Goal: Task Accomplishment & Management: Manage account settings

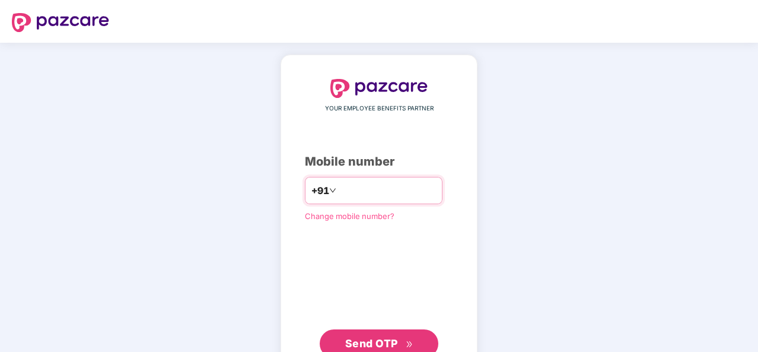
click at [411, 195] on input "number" at bounding box center [387, 190] width 97 height 19
type input "**********"
click at [405, 333] on button "Send OTP" at bounding box center [379, 343] width 119 height 28
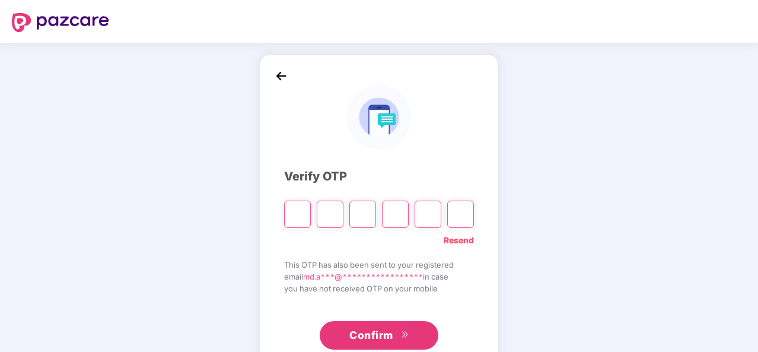
type input "*"
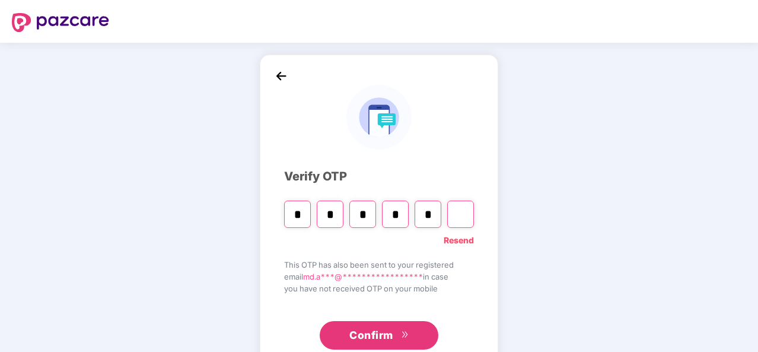
type input "*"
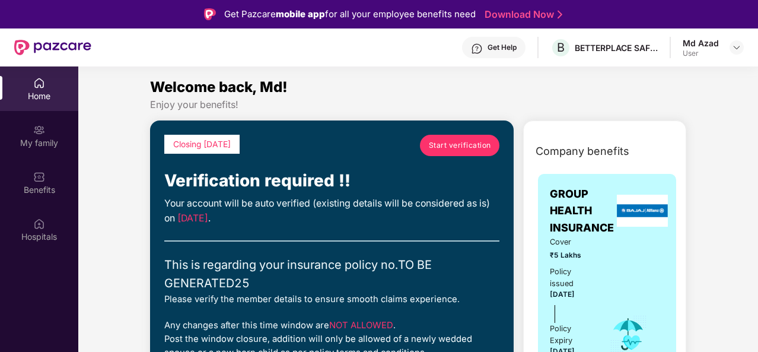
click at [454, 149] on span "Start verification" at bounding box center [460, 144] width 62 height 11
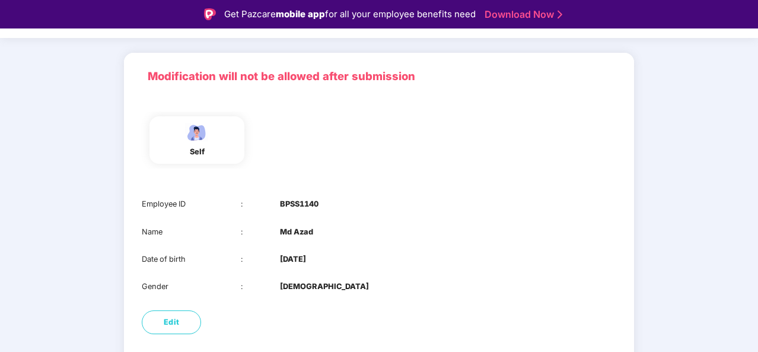
scroll to position [116, 0]
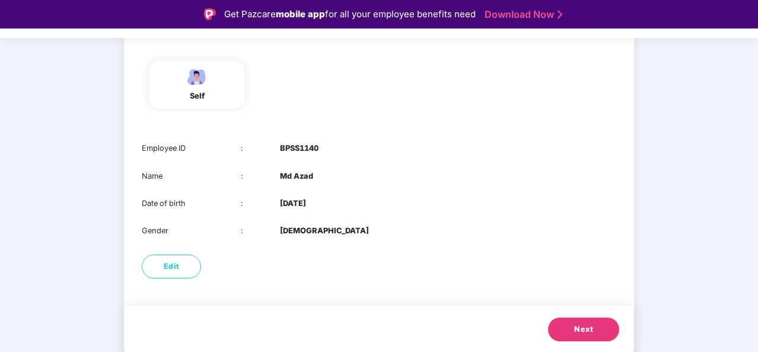
click at [595, 325] on button "Next" at bounding box center [583, 329] width 71 height 24
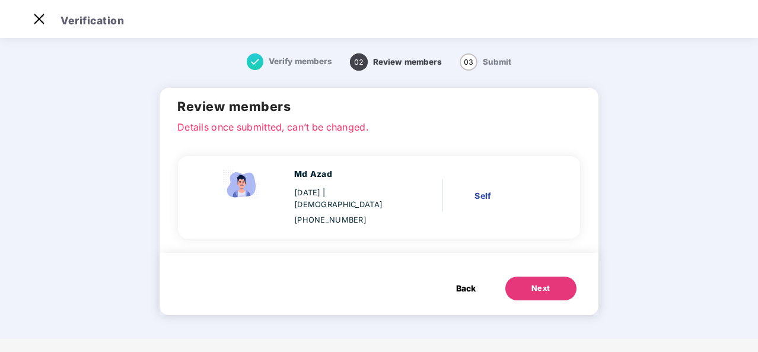
scroll to position [0, 0]
click at [537, 282] on div "Next" at bounding box center [541, 288] width 19 height 12
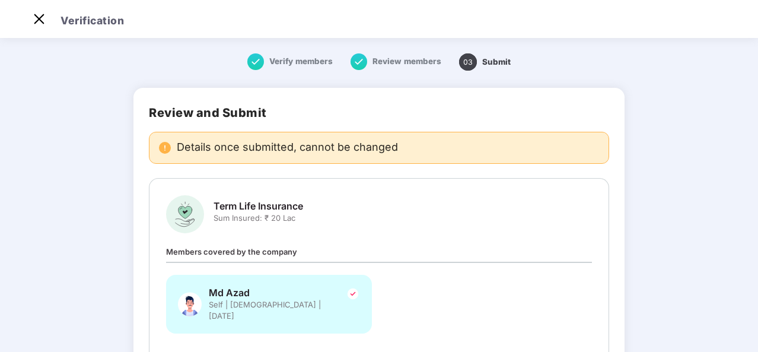
click at [290, 201] on span "Term Life Insurance" at bounding box center [259, 206] width 90 height 12
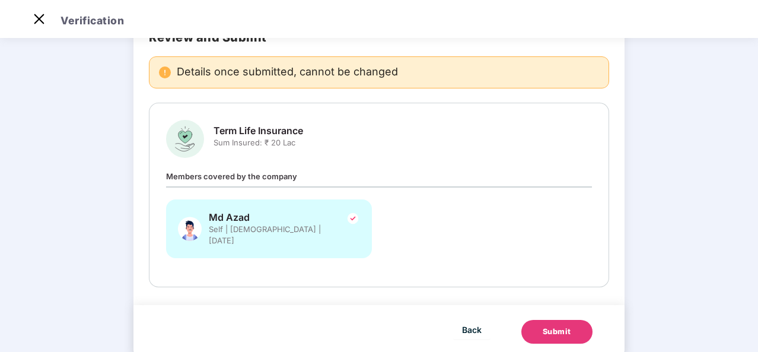
scroll to position [93, 0]
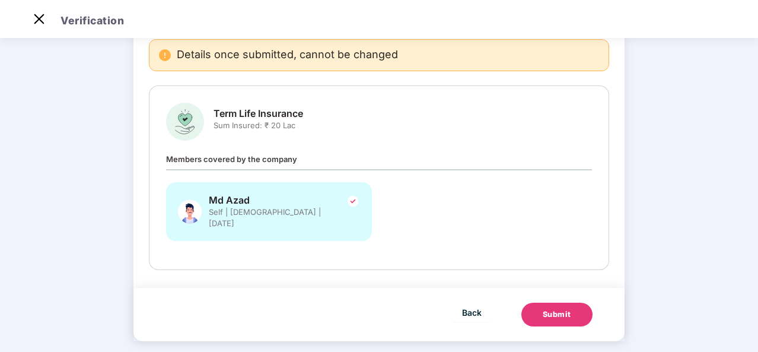
click at [246, 157] on span "Members covered by the company" at bounding box center [231, 158] width 131 height 9
click at [42, 20] on img at bounding box center [39, 18] width 19 height 19
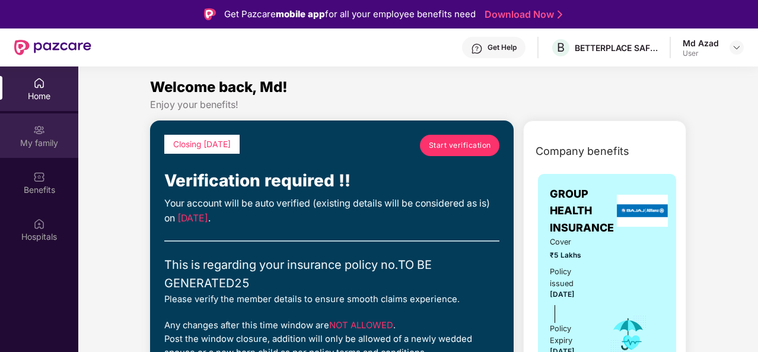
click at [45, 139] on div "My family" at bounding box center [39, 143] width 78 height 12
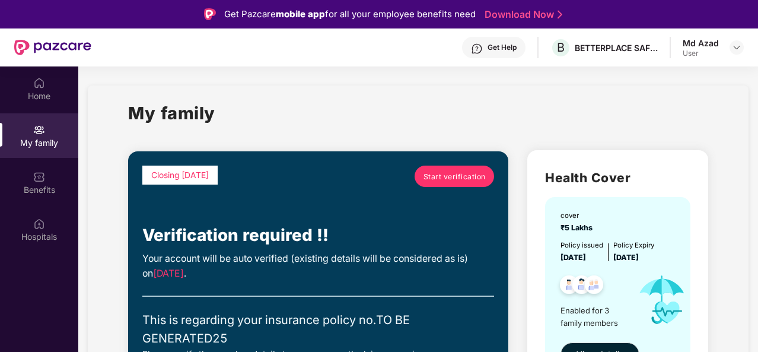
click at [475, 175] on span "Start verification" at bounding box center [455, 176] width 62 height 11
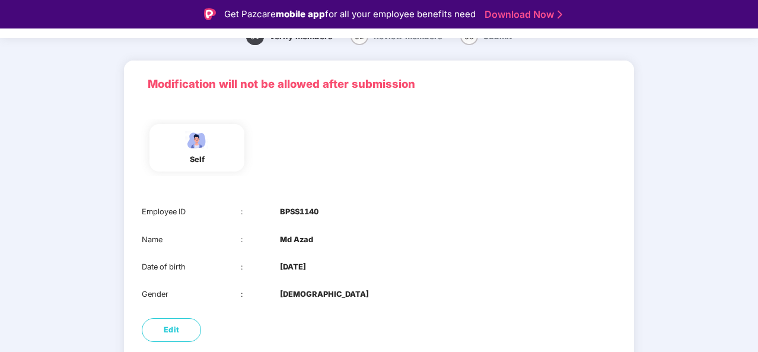
scroll to position [116, 0]
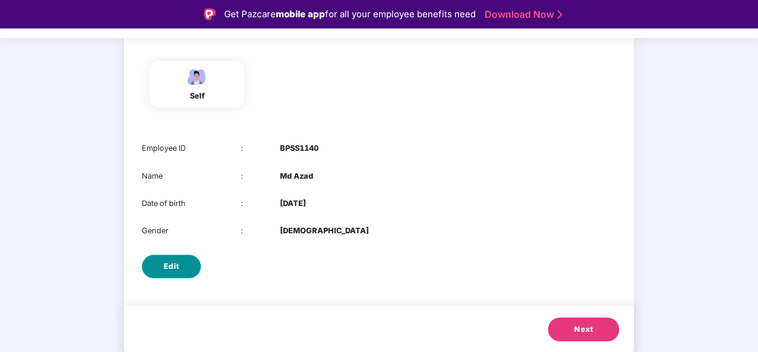
click at [172, 264] on span "Edit" at bounding box center [172, 266] width 16 height 12
select select "****"
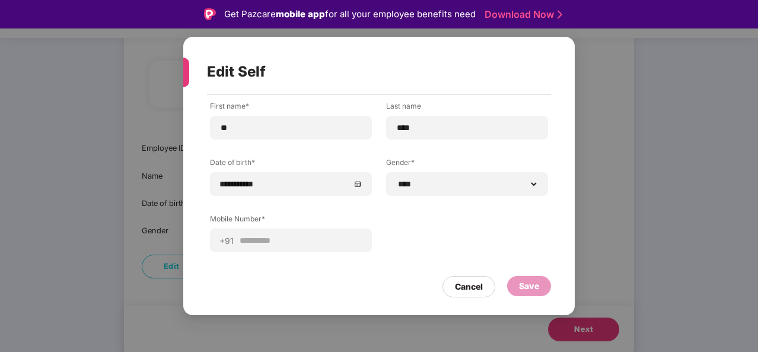
click at [530, 287] on div "Save" at bounding box center [529, 285] width 20 height 13
click at [466, 291] on div "Cancel" at bounding box center [469, 286] width 28 height 13
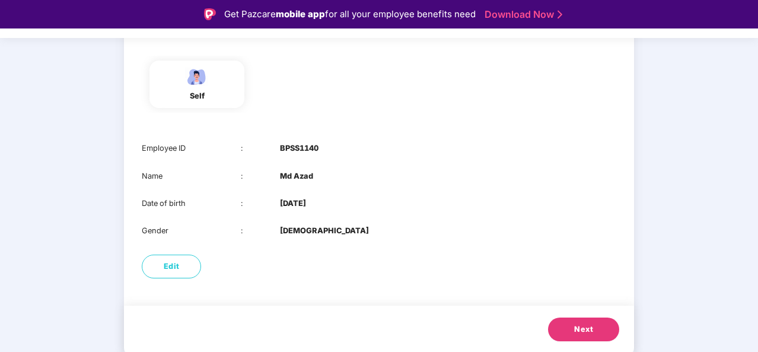
click at [577, 326] on span "Next" at bounding box center [583, 329] width 19 height 12
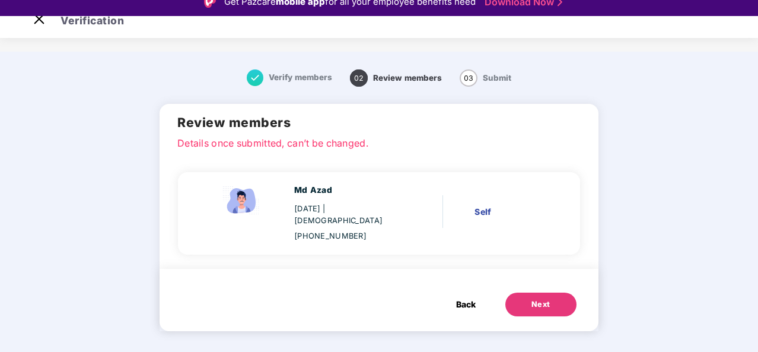
scroll to position [0, 0]
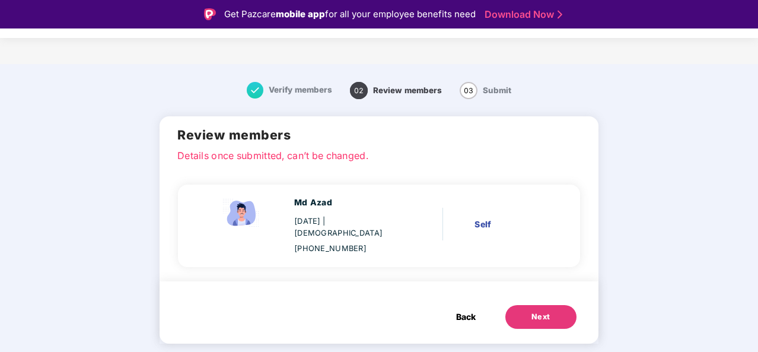
click at [278, 154] on p "Details once submitted, can’t be changed." at bounding box center [378, 153] width 403 height 11
click at [467, 310] on span "Back" at bounding box center [466, 316] width 20 height 13
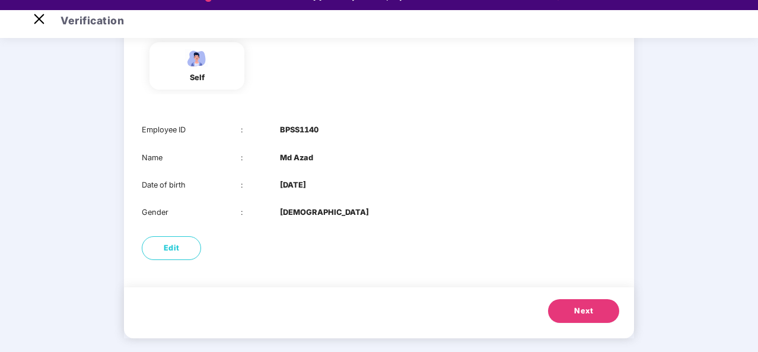
scroll to position [28, 0]
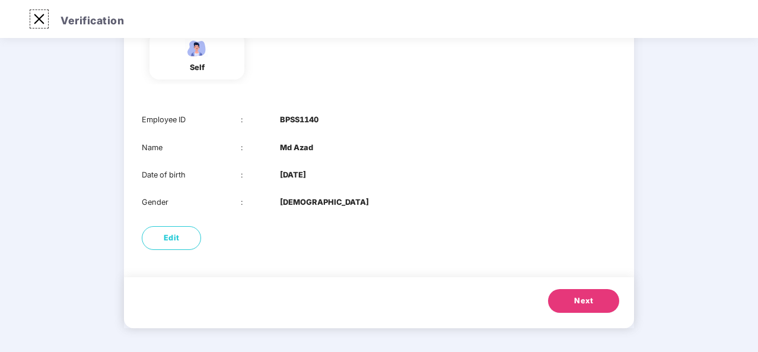
click at [45, 23] on img at bounding box center [39, 18] width 19 height 19
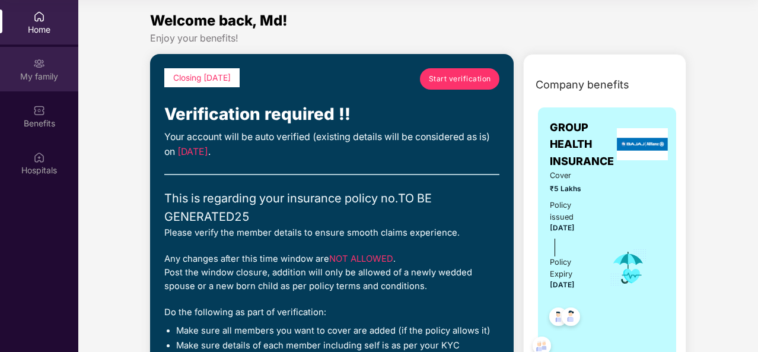
click at [24, 73] on div "My family" at bounding box center [39, 77] width 78 height 12
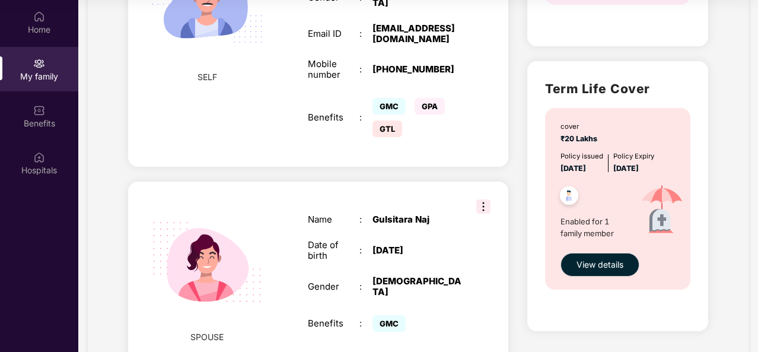
click at [484, 199] on img at bounding box center [483, 206] width 14 height 14
click at [493, 155] on div "SELF Employee ID : BPSS1140 Name : Md Azad Date of birth : [DEMOGRAPHIC_DATA] G…" at bounding box center [318, 15] width 380 height 304
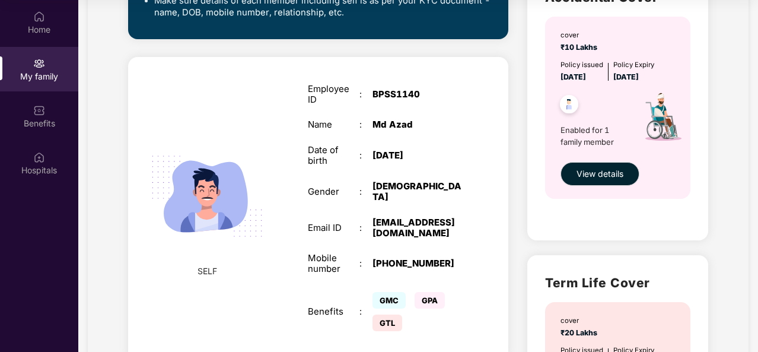
scroll to position [135, 0]
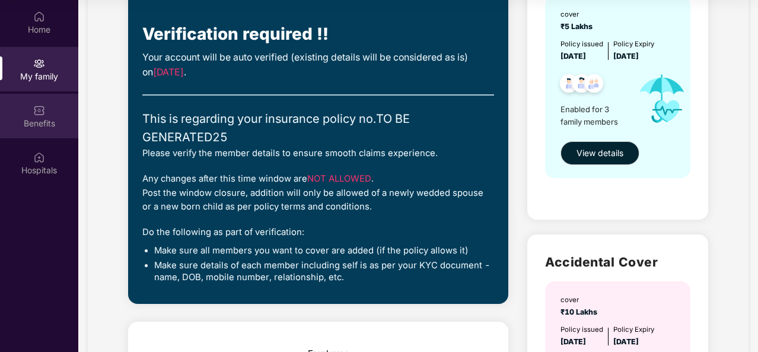
click at [6, 122] on div "Benefits" at bounding box center [39, 123] width 78 height 12
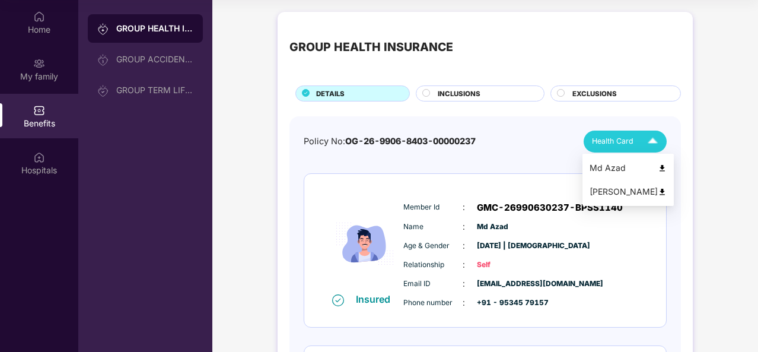
click at [631, 141] on span "Health Card" at bounding box center [613, 141] width 42 height 12
click at [484, 145] on div "Policy No: OG-26-9906-8403-00000237 Health Card" at bounding box center [485, 142] width 363 height 22
click at [495, 92] on div "INCLUSIONS" at bounding box center [485, 94] width 106 height 12
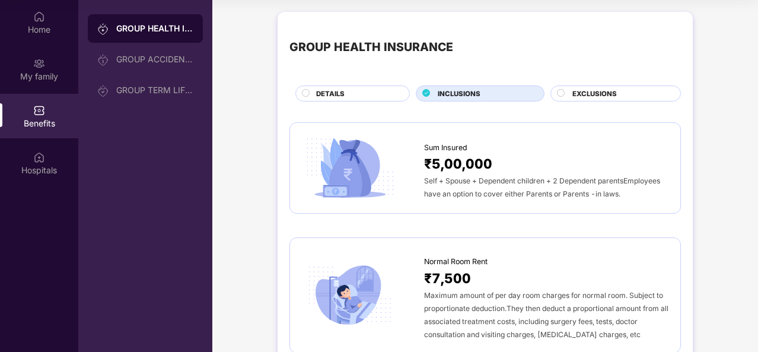
click at [591, 94] on span "EXCLUSIONS" at bounding box center [594, 93] width 44 height 11
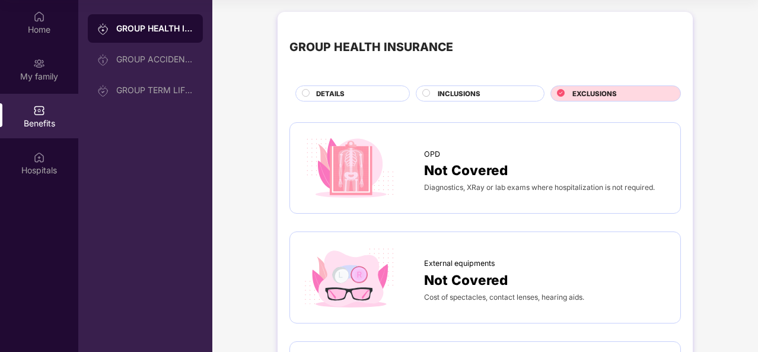
click at [389, 91] on div "DETAILS" at bounding box center [356, 94] width 93 height 12
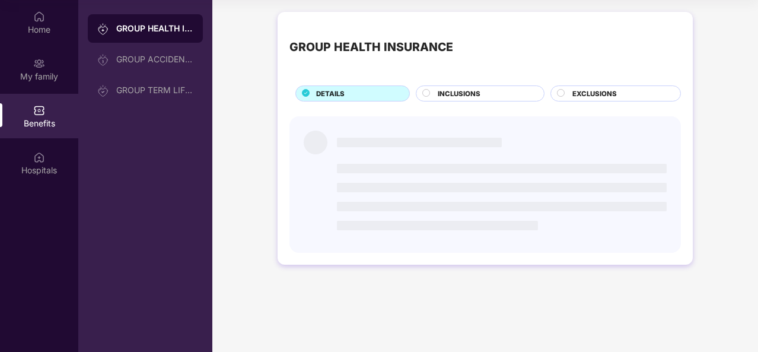
click at [505, 88] on div "INCLUSIONS" at bounding box center [485, 94] width 106 height 12
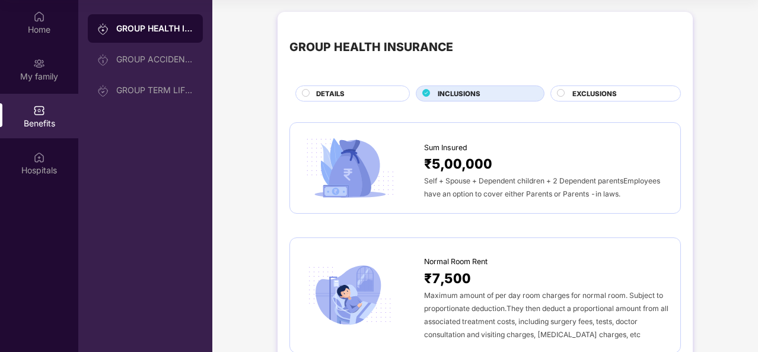
click at [367, 96] on div "DETAILS" at bounding box center [356, 94] width 93 height 12
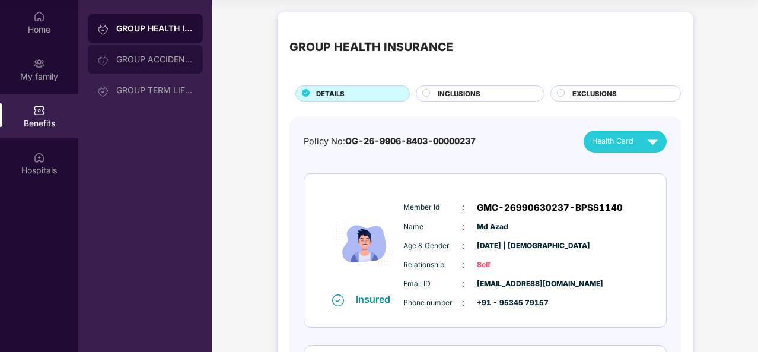
click at [163, 58] on div "GROUP ACCIDENTAL INSURANCE" at bounding box center [154, 59] width 77 height 9
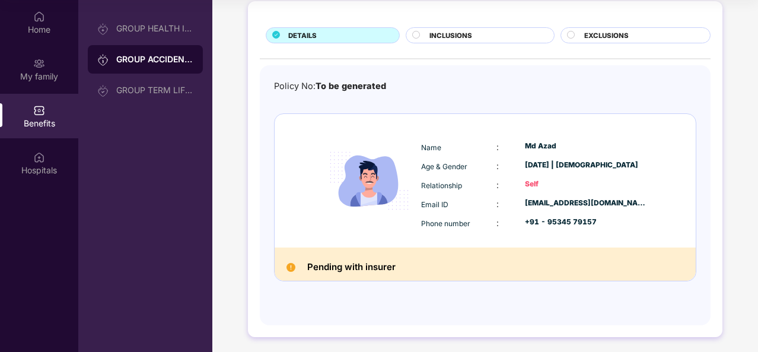
scroll to position [63, 0]
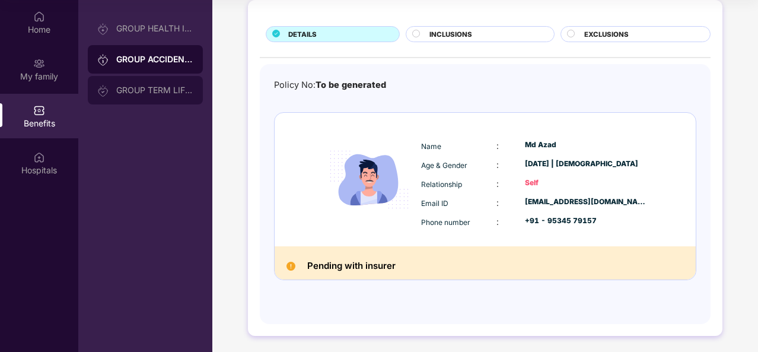
click at [162, 90] on div "GROUP TERM LIFE INSURANCE" at bounding box center [154, 89] width 77 height 9
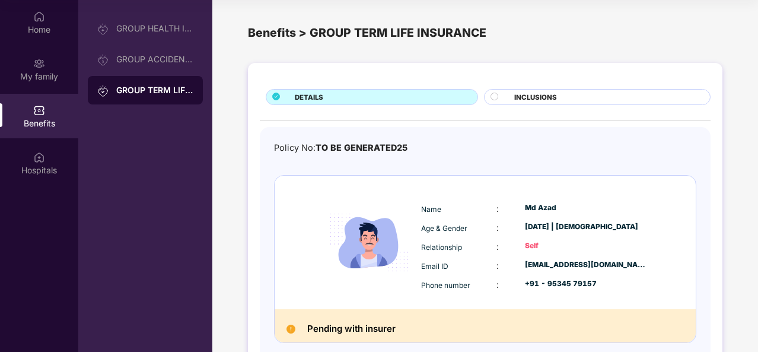
click at [622, 94] on div "INCLUSIONS" at bounding box center [606, 98] width 196 height 12
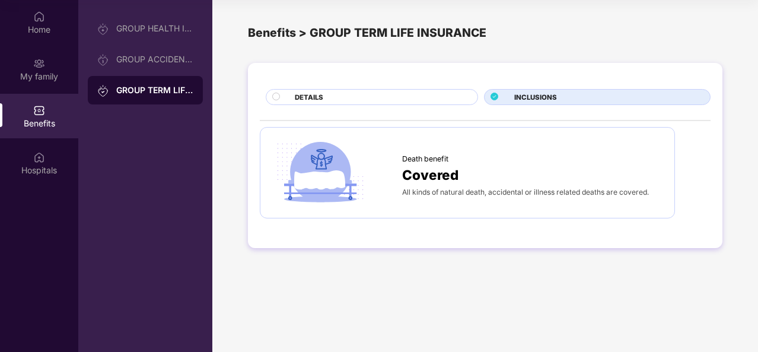
click at [358, 100] on div "DETAILS" at bounding box center [380, 98] width 183 height 12
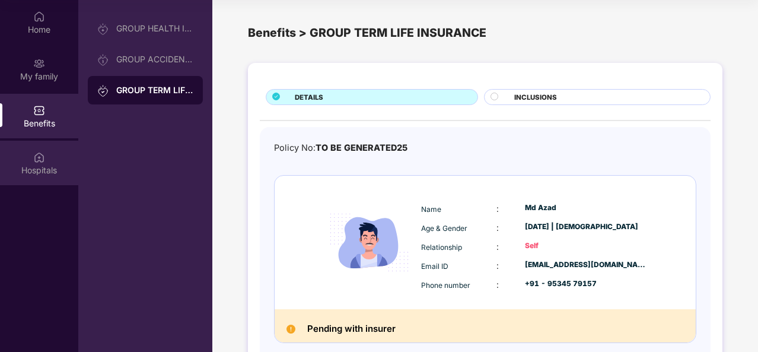
click at [39, 148] on div "Hospitals" at bounding box center [39, 163] width 78 height 44
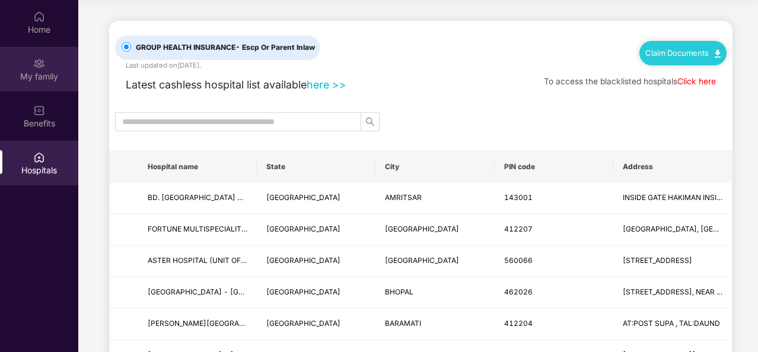
click at [39, 69] on div "My family" at bounding box center [39, 69] width 78 height 44
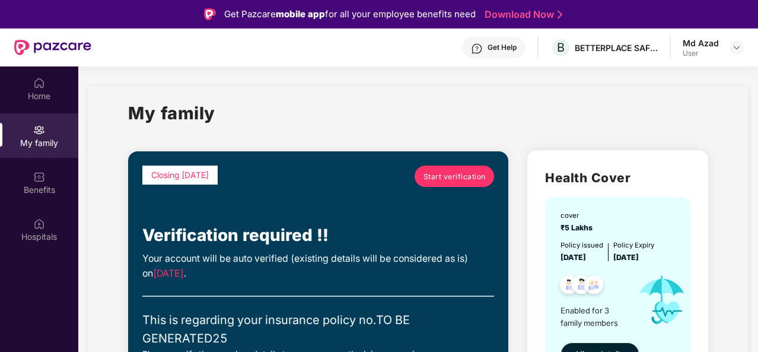
click at [481, 176] on span "Start verification" at bounding box center [455, 176] width 62 height 11
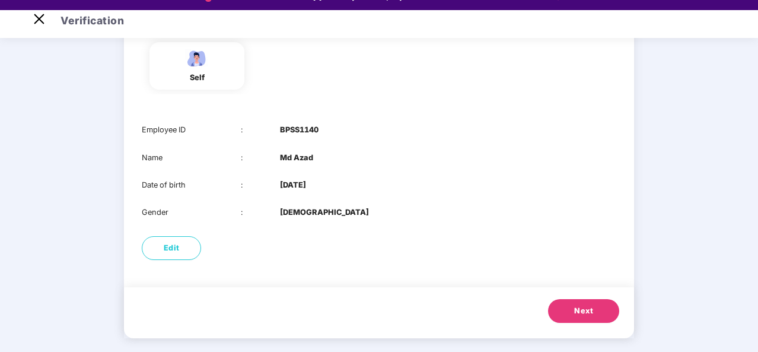
scroll to position [28, 0]
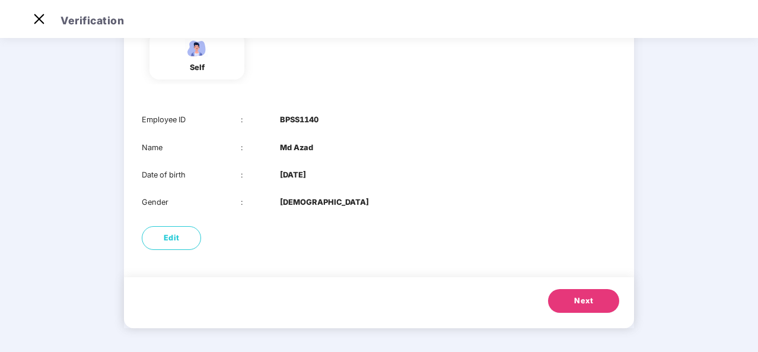
click at [607, 303] on button "Next" at bounding box center [583, 301] width 71 height 24
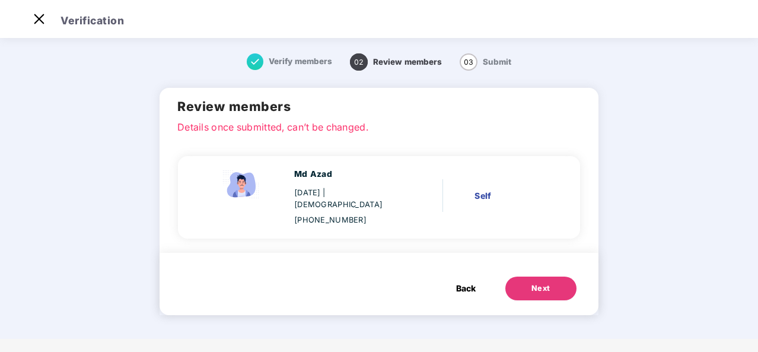
scroll to position [0, 0]
click at [486, 189] on div "Self" at bounding box center [510, 195] width 71 height 13
click at [473, 282] on span "Back" at bounding box center [466, 288] width 20 height 13
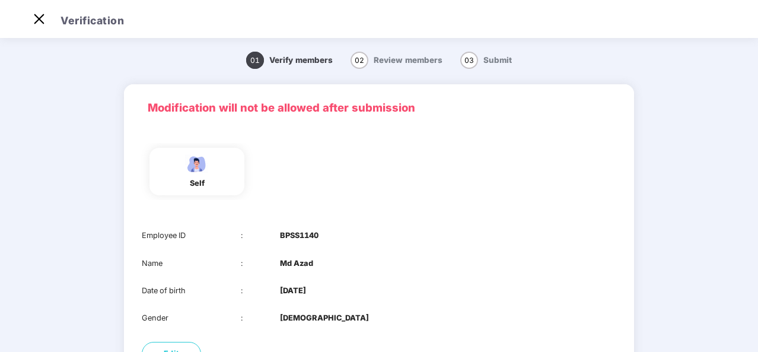
click at [398, 31] on header "Verification" at bounding box center [379, 19] width 758 height 38
click at [378, 72] on div "01 Verify members 02 Review members 03 Submit" at bounding box center [379, 60] width 616 height 37
click at [384, 61] on span "Review members" at bounding box center [408, 59] width 69 height 9
click at [396, 59] on span "Review members" at bounding box center [408, 59] width 69 height 9
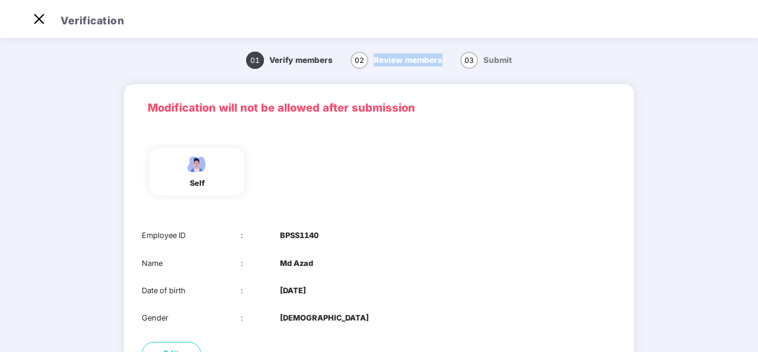
drag, startPoint x: 372, startPoint y: 59, endPoint x: 456, endPoint y: 65, distance: 84.5
click at [456, 65] on div "01 Verify members 02 Review members 03 Submit" at bounding box center [379, 60] width 616 height 37
copy span "Review members"
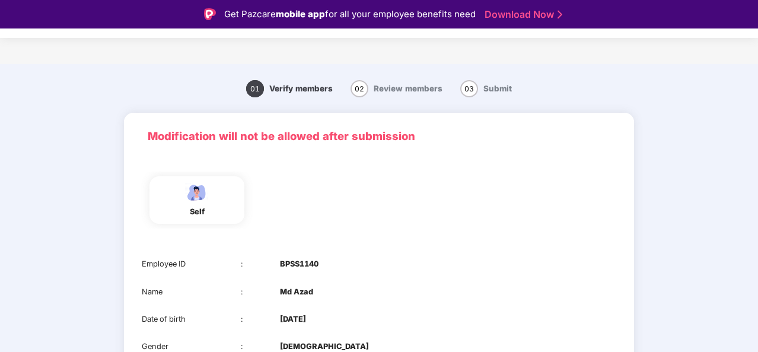
click at [255, 80] on span "01" at bounding box center [255, 88] width 18 height 17
click at [286, 90] on span "Verify members" at bounding box center [300, 88] width 63 height 9
click at [298, 84] on span "Verify members" at bounding box center [300, 88] width 63 height 9
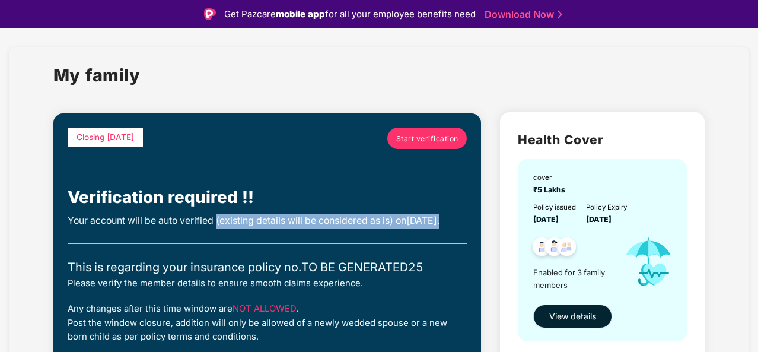
drag, startPoint x: 219, startPoint y: 221, endPoint x: 361, endPoint y: 230, distance: 142.7
click at [361, 228] on div "Your account will be auto verified (existing details will be considered as is) …" at bounding box center [267, 221] width 399 height 15
click at [388, 228] on div "Your account will be auto verified (existing details will be considered as is) …" at bounding box center [267, 221] width 399 height 15
drag, startPoint x: 223, startPoint y: 219, endPoint x: 392, endPoint y: 218, distance: 168.5
click at [393, 218] on div "Your account will be auto verified (existing details will be considered as is) …" at bounding box center [267, 221] width 399 height 15
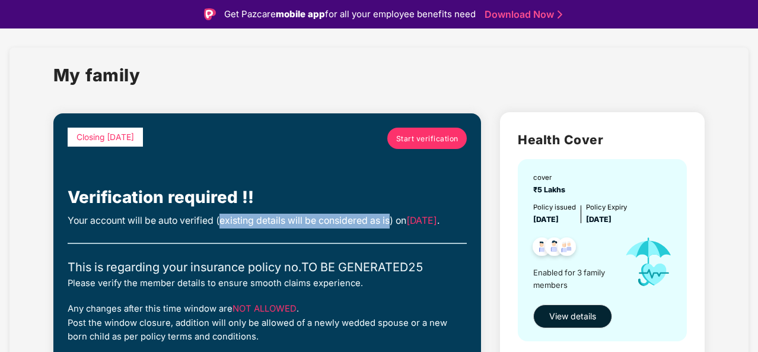
copy div "existing details will be considered as is"
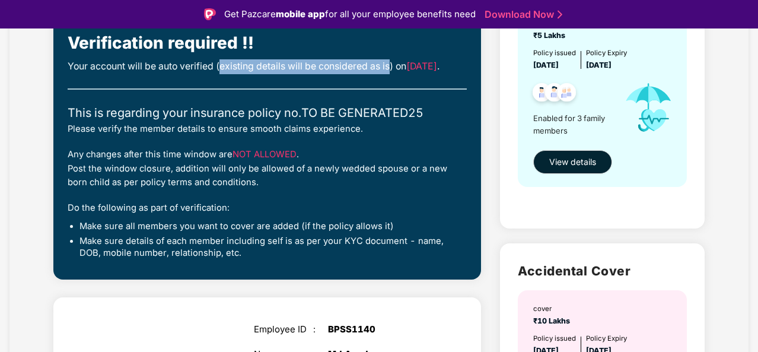
scroll to position [178, 0]
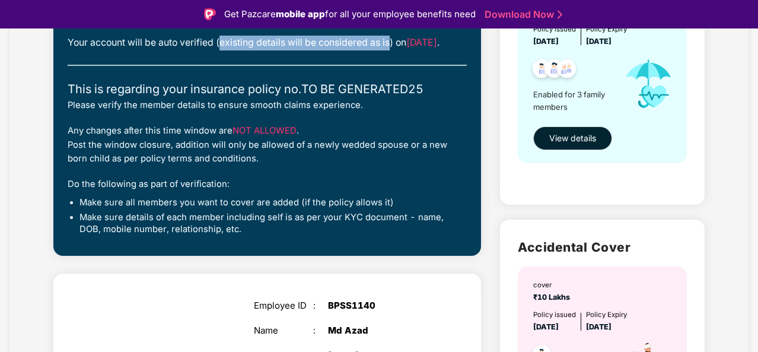
drag, startPoint x: 69, startPoint y: 157, endPoint x: 246, endPoint y: 173, distance: 178.1
click at [246, 166] on div "Any changes after this time window are NOT ALLOWED . Post the window closure, a…" at bounding box center [267, 145] width 399 height 42
copy div "Post the window closure, addition will only be allowed of a newly wedded spouse…"
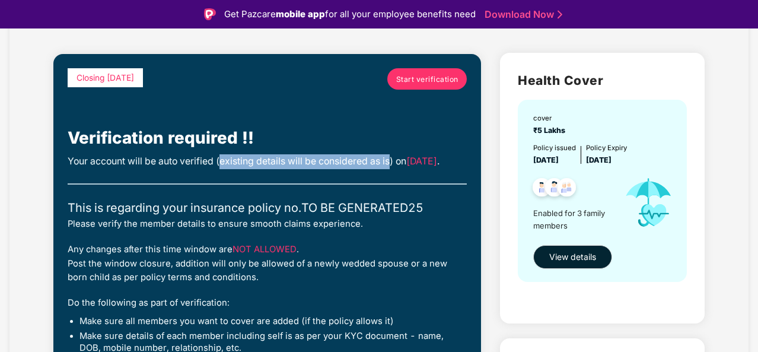
scroll to position [0, 0]
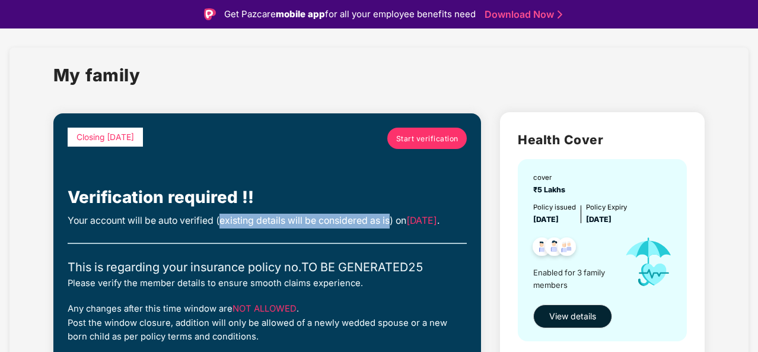
click at [428, 135] on span "Start verification" at bounding box center [427, 138] width 62 height 11
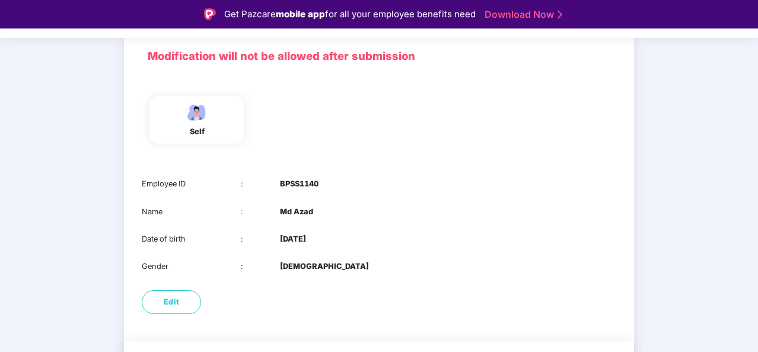
scroll to position [116, 0]
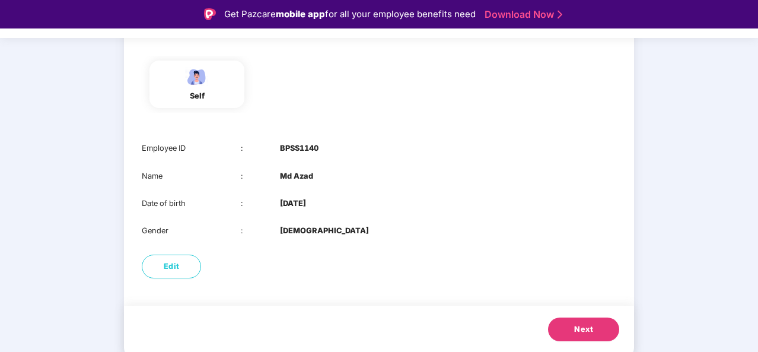
click at [572, 333] on button "Next" at bounding box center [583, 329] width 71 height 24
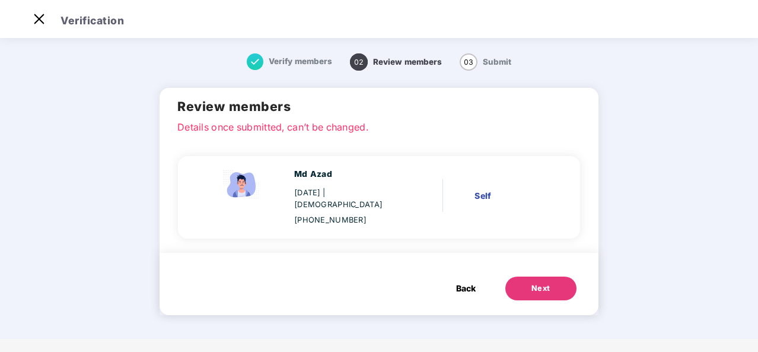
scroll to position [0, 0]
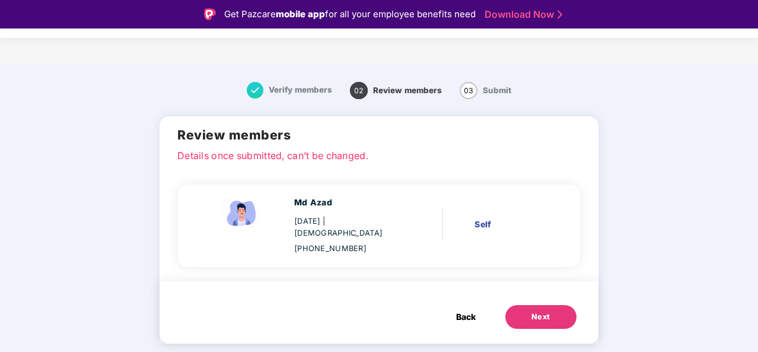
click at [467, 310] on span "Back" at bounding box center [466, 316] width 20 height 13
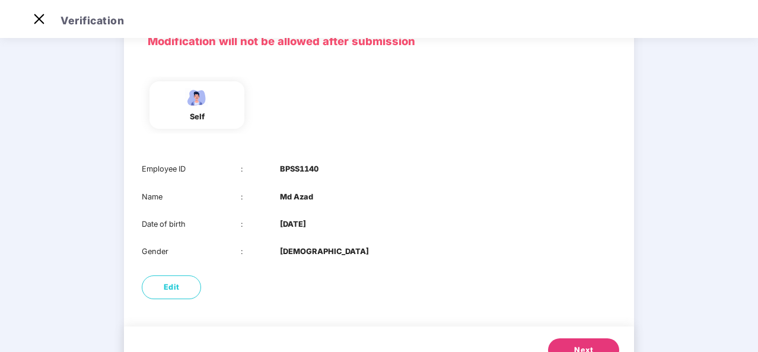
scroll to position [116, 0]
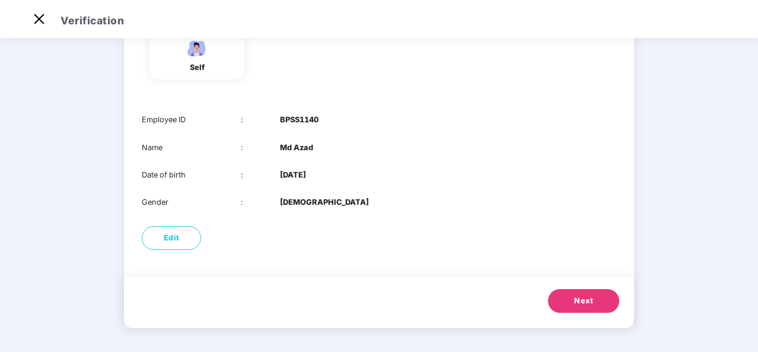
click at [581, 297] on span "Next" at bounding box center [583, 301] width 19 height 12
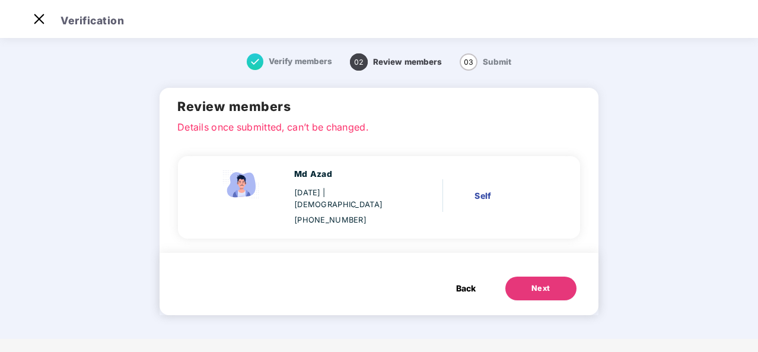
scroll to position [0, 0]
click at [555, 276] on button "Next" at bounding box center [540, 288] width 71 height 24
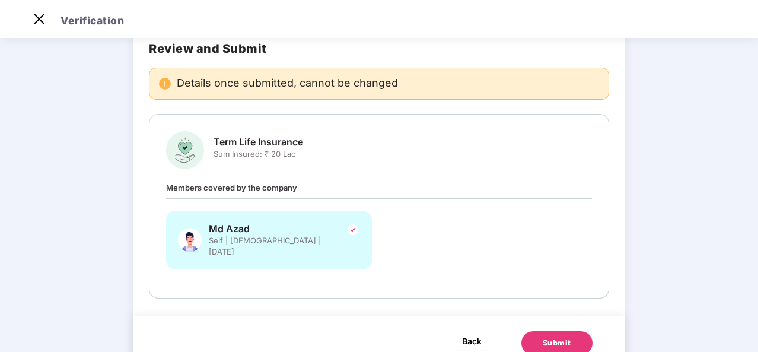
scroll to position [93, 0]
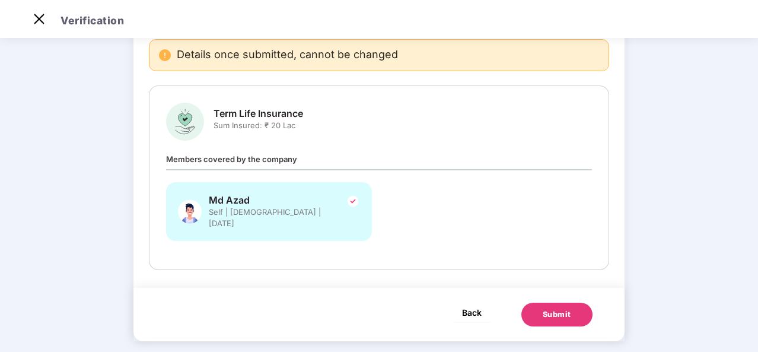
click at [462, 305] on span "Back" at bounding box center [472, 312] width 20 height 15
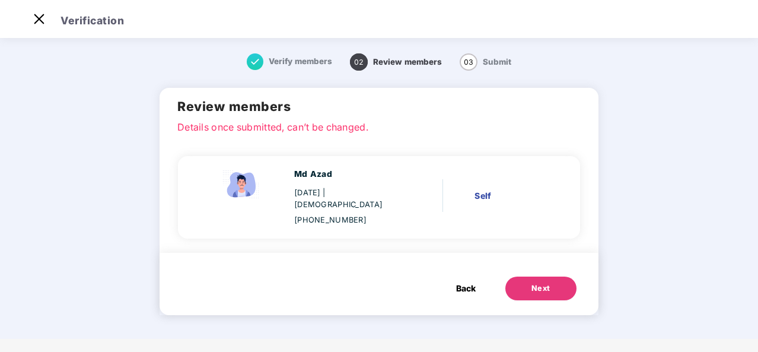
click at [467, 282] on span "Back" at bounding box center [466, 288] width 20 height 13
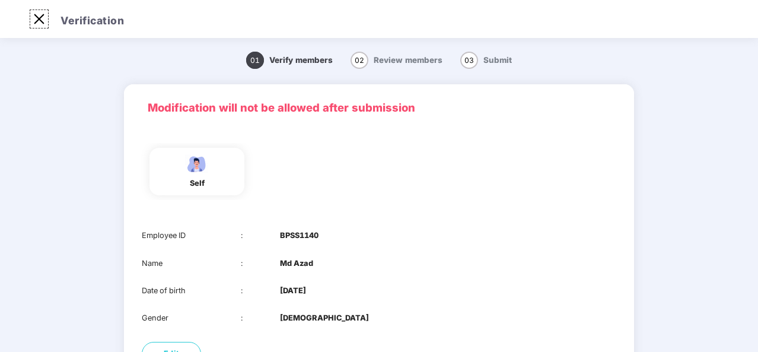
click at [36, 18] on img at bounding box center [39, 18] width 19 height 19
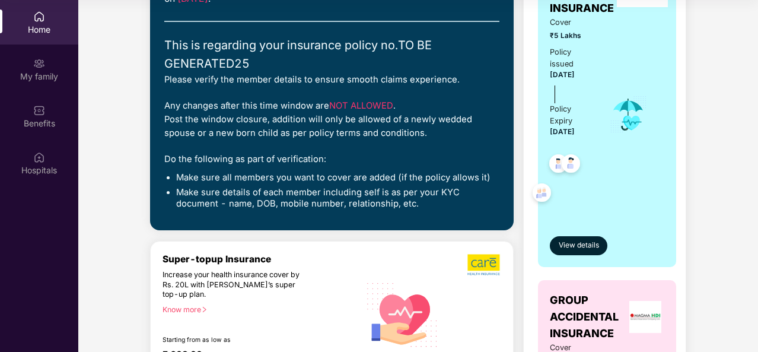
scroll to position [36, 0]
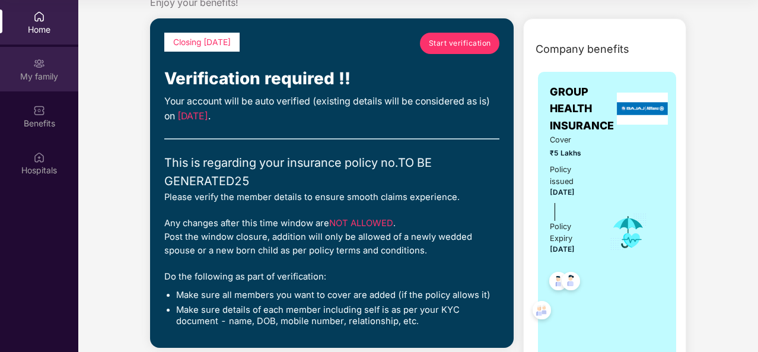
click at [39, 72] on div "My family" at bounding box center [39, 77] width 78 height 12
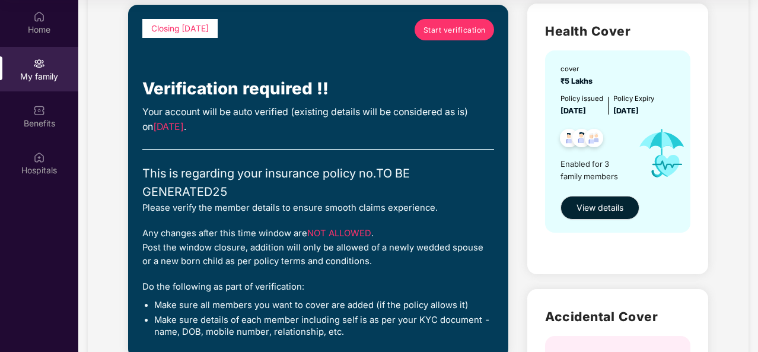
scroll to position [0, 0]
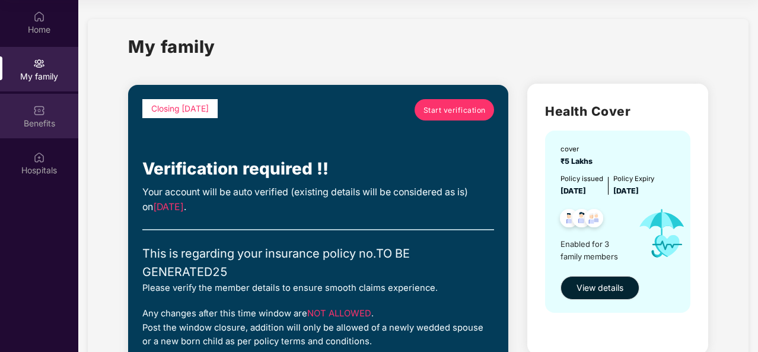
click at [43, 125] on div "Benefits" at bounding box center [39, 123] width 78 height 12
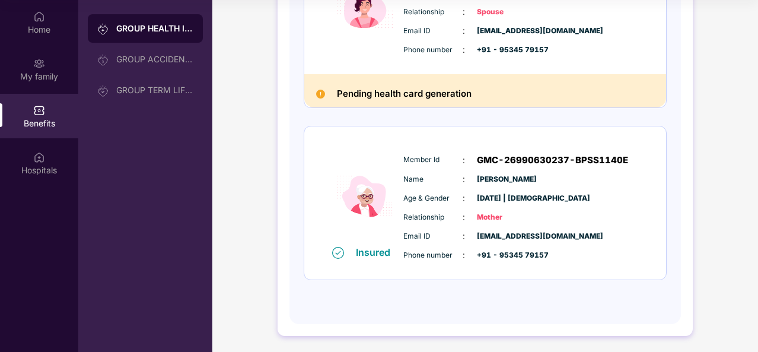
scroll to position [49, 0]
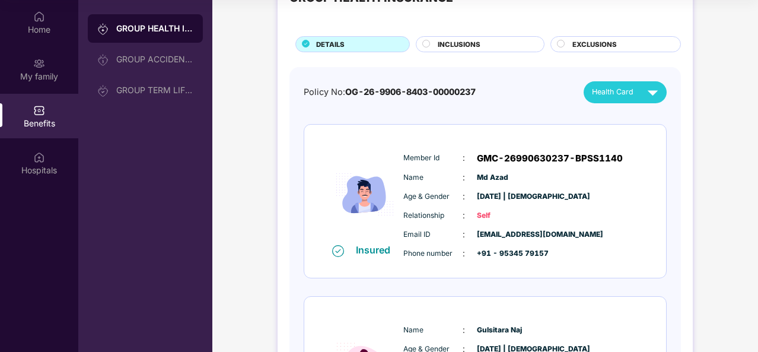
click at [643, 93] on img at bounding box center [653, 92] width 21 height 21
click at [658, 140] on img at bounding box center [662, 142] width 9 height 9
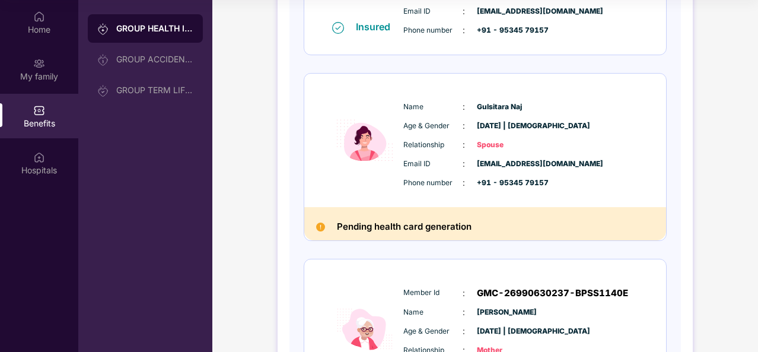
scroll to position [405, 0]
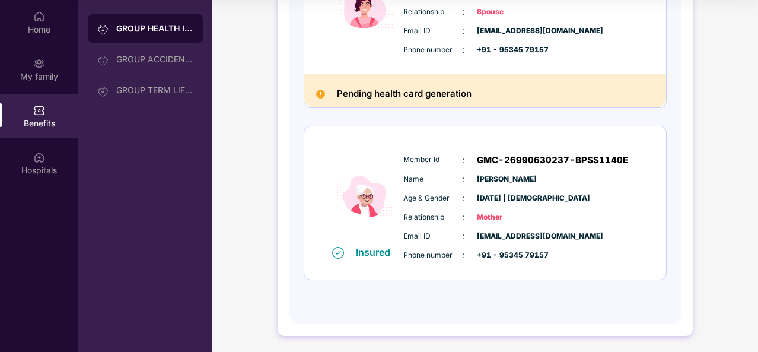
click at [322, 94] on img at bounding box center [320, 94] width 9 height 9
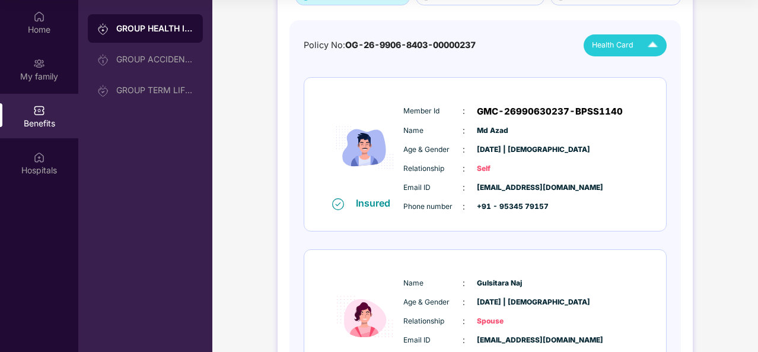
scroll to position [0, 0]
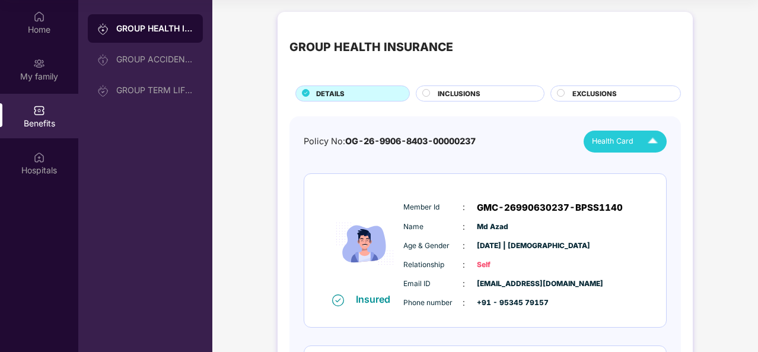
click at [473, 94] on span "INCLUSIONS" at bounding box center [459, 93] width 43 height 11
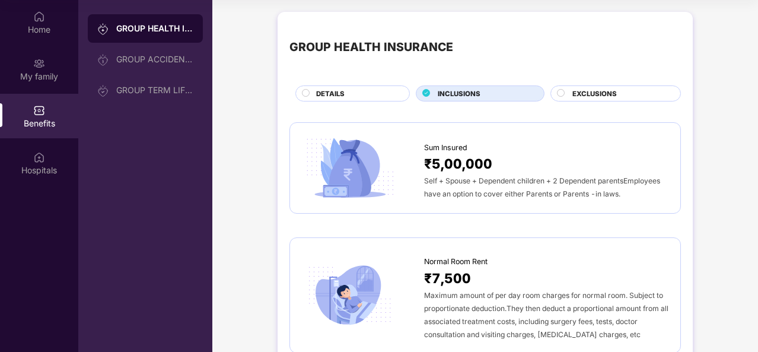
click at [377, 88] on div "DETAILS" at bounding box center [356, 94] width 93 height 12
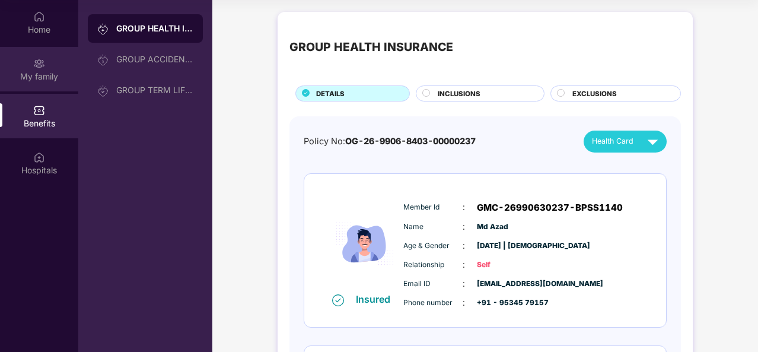
click at [49, 68] on div "My family" at bounding box center [39, 69] width 78 height 44
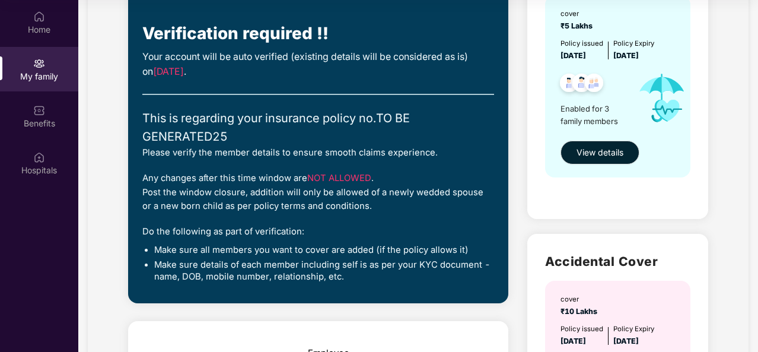
scroll to position [135, 0]
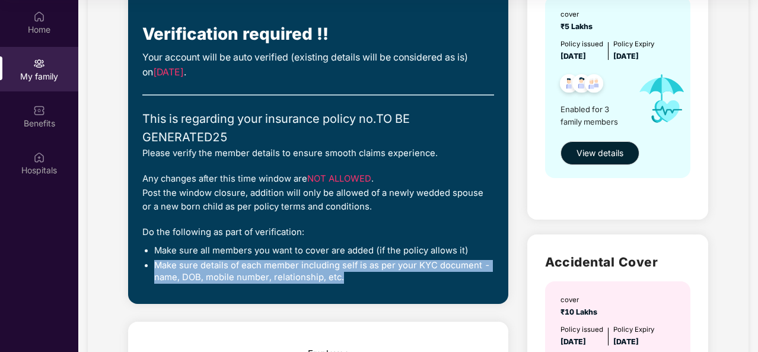
drag, startPoint x: 154, startPoint y: 262, endPoint x: 370, endPoint y: 283, distance: 216.9
click at [370, 283] on div "Closing [DATE] Start verification Verification required !! Your account will be…" at bounding box center [318, 126] width 352 height 325
copy li "Make sure details of each member including self is as per your KYC document - n…"
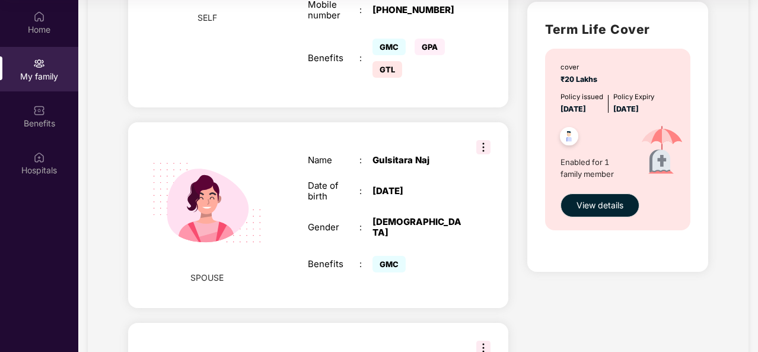
scroll to position [771, 0]
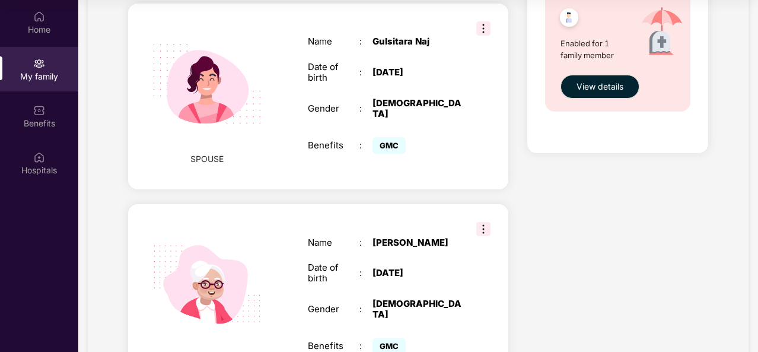
click at [488, 222] on img at bounding box center [483, 229] width 14 height 14
click at [529, 131] on div "Term Life Cover cover ₹20 Lakhs Policy issued [DATE] Policy Expiry [DATE] Enabl…" at bounding box center [617, 18] width 180 height 271
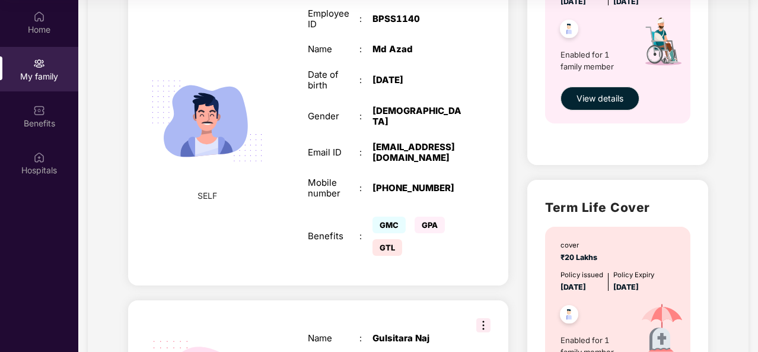
scroll to position [593, 0]
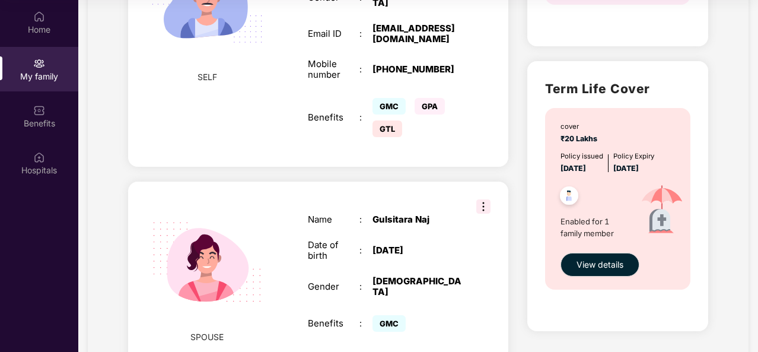
click at [476, 200] on img at bounding box center [483, 206] width 14 height 14
click at [437, 313] on div "GMC" at bounding box center [418, 323] width 90 height 23
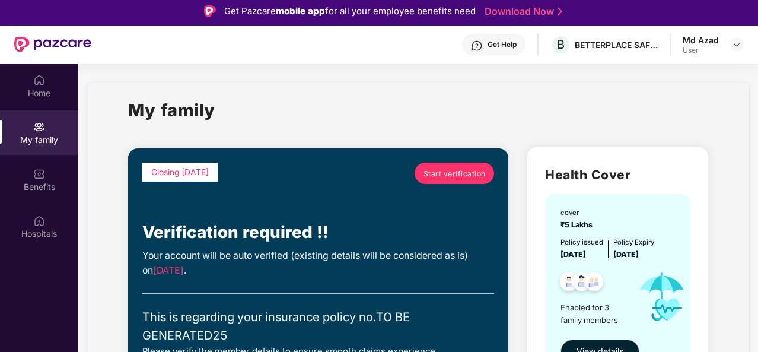
scroll to position [0, 0]
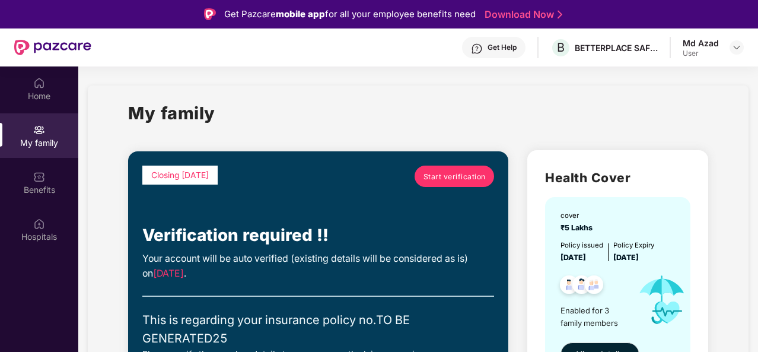
click at [477, 181] on span "Start verification" at bounding box center [455, 176] width 62 height 11
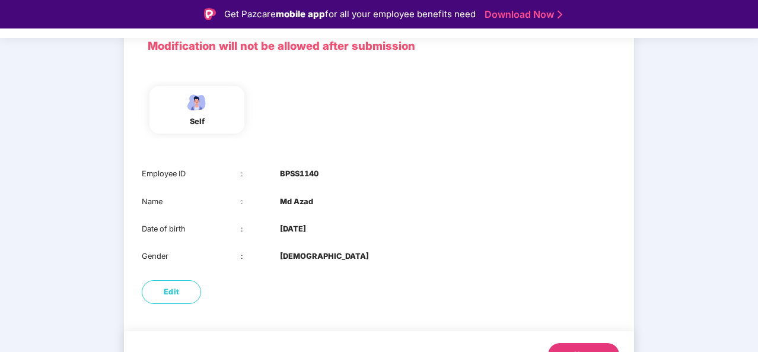
scroll to position [116, 0]
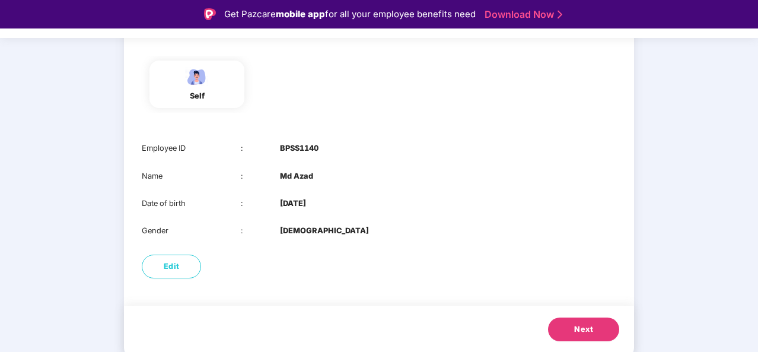
click at [586, 329] on span "Next" at bounding box center [583, 329] width 19 height 12
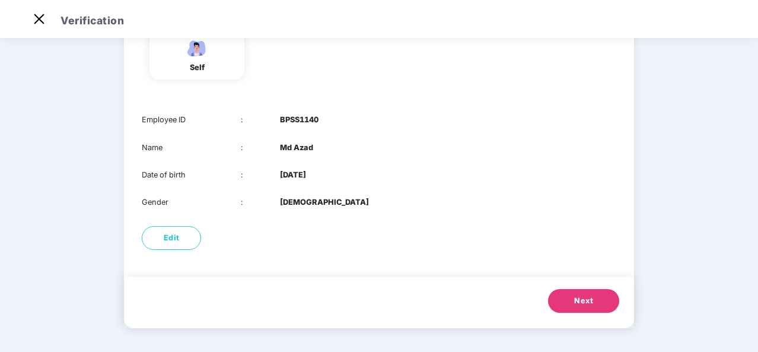
scroll to position [0, 0]
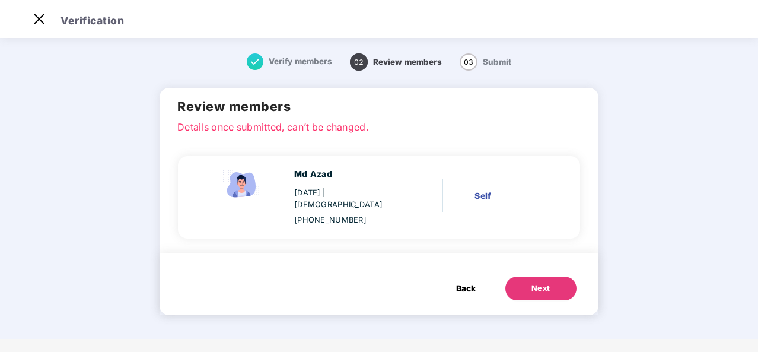
click at [299, 128] on p "Details once submitted, can’t be changed." at bounding box center [378, 125] width 403 height 11
drag, startPoint x: 402, startPoint y: 185, endPoint x: 120, endPoint y: 181, distance: 281.2
click at [122, 181] on div "Verify members 02 Review members 03 Submit Review members Details once submitte…" at bounding box center [379, 190] width 527 height 297
click at [381, 200] on div "Md Azad [DATE] | [DEMOGRAPHIC_DATA] [PHONE_NUMBER]" at bounding box center [347, 197] width 107 height 58
drag, startPoint x: 443, startPoint y: 190, endPoint x: 290, endPoint y: 179, distance: 152.9
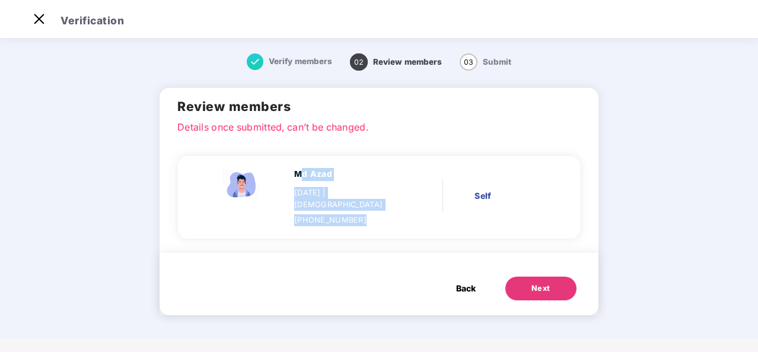
click at [293, 179] on div "Md Azad [DATE] | [DEMOGRAPHIC_DATA] [PHONE_NUMBER] Self" at bounding box center [374, 197] width 368 height 58
click at [421, 147] on div "Md Azad [DATE] | [DEMOGRAPHIC_DATA] [PHONE_NUMBER] Self" at bounding box center [379, 195] width 402 height 113
drag, startPoint x: 347, startPoint y: 168, endPoint x: 331, endPoint y: 173, distance: 16.7
click at [336, 171] on div "Md Azad" at bounding box center [347, 174] width 107 height 13
drag, startPoint x: 403, startPoint y: 181, endPoint x: 310, endPoint y: 179, distance: 93.2
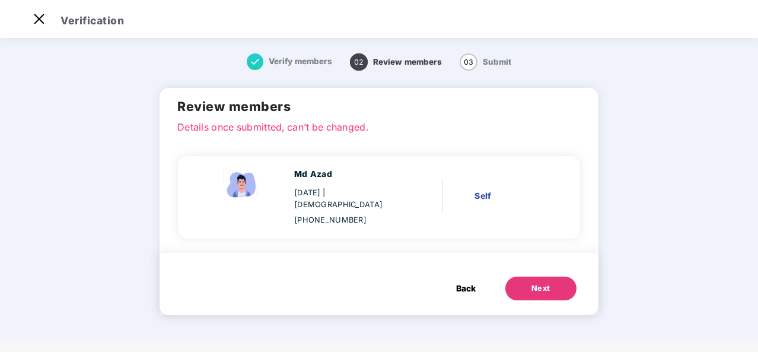
click at [331, 179] on div "Md Azad [DATE] | [DEMOGRAPHIC_DATA] [PHONE_NUMBER]" at bounding box center [309, 197] width 215 height 58
drag, startPoint x: 396, startPoint y: 180, endPoint x: 260, endPoint y: 176, distance: 135.9
click at [276, 176] on div "Md Azad [DATE] | [DEMOGRAPHIC_DATA] [PHONE_NUMBER]" at bounding box center [309, 197] width 215 height 58
click at [381, 173] on div "Md Azad" at bounding box center [347, 174] width 107 height 13
click at [338, 214] on div "[PHONE_NUMBER]" at bounding box center [347, 220] width 107 height 12
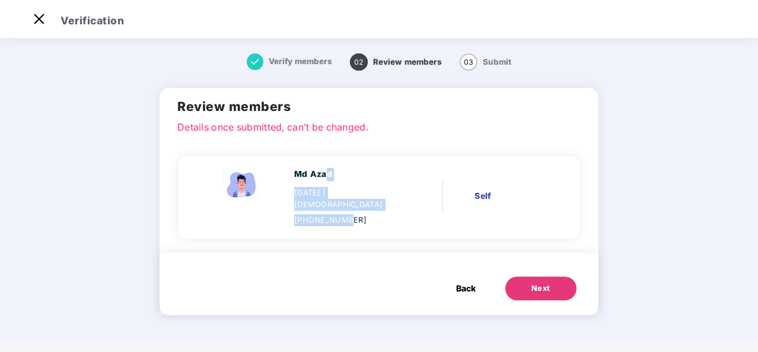
drag, startPoint x: 341, startPoint y: 221, endPoint x: 325, endPoint y: 161, distance: 61.9
click at [325, 161] on div "Md Azad [DATE] | [DEMOGRAPHIC_DATA] [PHONE_NUMBER] Self" at bounding box center [379, 195] width 402 height 113
drag, startPoint x: 355, startPoint y: 206, endPoint x: 351, endPoint y: 166, distance: 40.5
click at [348, 182] on div "Md Azad [DATE] | [DEMOGRAPHIC_DATA] [PHONE_NUMBER]" at bounding box center [347, 197] width 107 height 58
click at [359, 177] on div "Md Azad" at bounding box center [347, 174] width 107 height 13
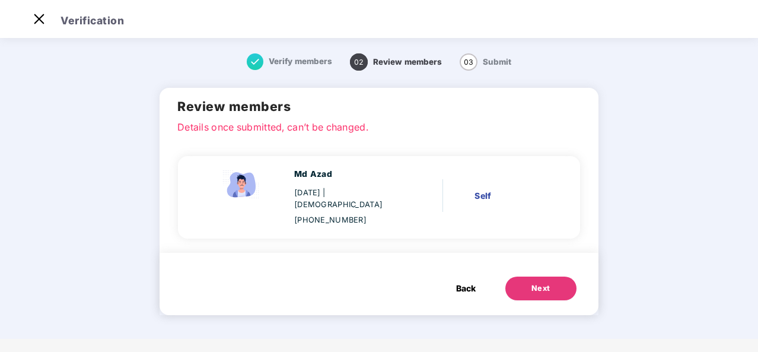
click at [395, 196] on div "[DATE] | [DEMOGRAPHIC_DATA]" at bounding box center [347, 199] width 107 height 24
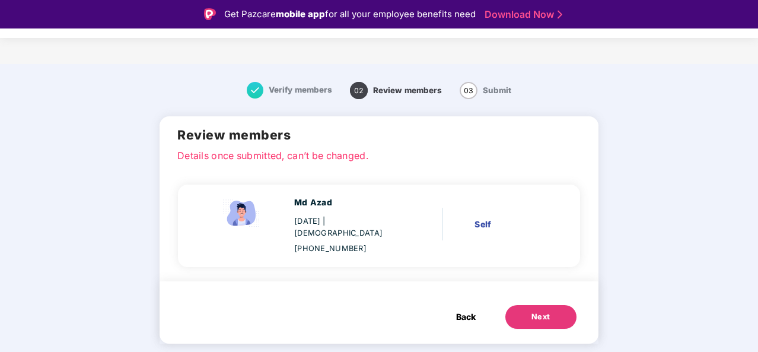
click at [177, 136] on h2 "Review members" at bounding box center [378, 135] width 403 height 20
click at [464, 310] on span "Back" at bounding box center [466, 316] width 20 height 13
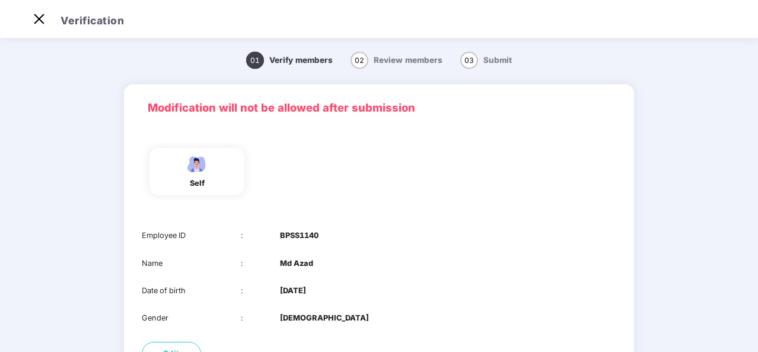
click at [464, 303] on div "Employee ID : BPSS1140 Name : Md Azad Date of birth : [DEMOGRAPHIC_DATA] Gender…" at bounding box center [379, 277] width 510 height 118
click at [47, 15] on img at bounding box center [39, 18] width 19 height 19
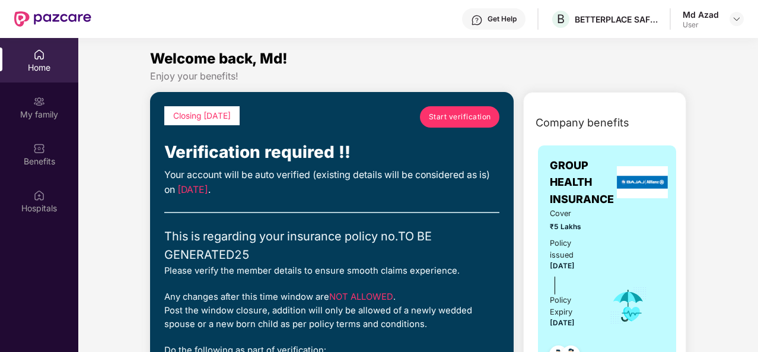
scroll to position [0, 0]
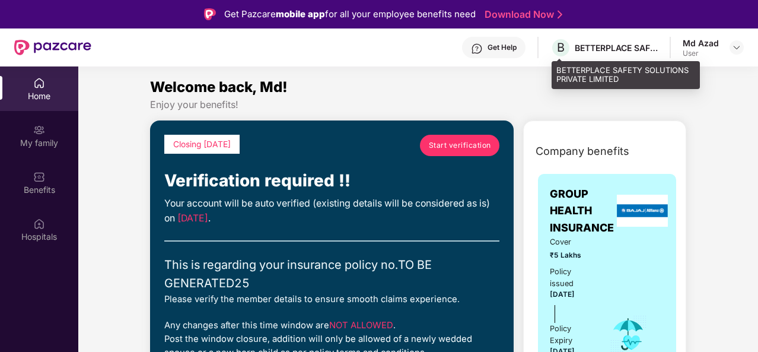
click at [609, 44] on div "BETTERPLACE SAFETY SOLUTIONS PRIVATE LIMITED" at bounding box center [616, 47] width 83 height 11
click at [563, 47] on span "B" at bounding box center [561, 47] width 8 height 14
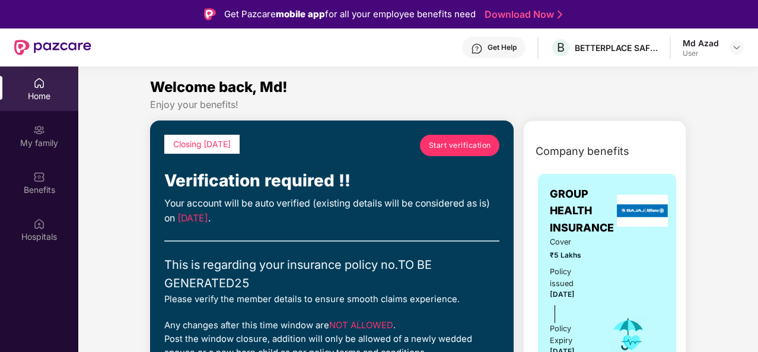
click at [733, 54] on div at bounding box center [737, 47] width 14 height 14
click at [734, 50] on img at bounding box center [736, 47] width 9 height 9
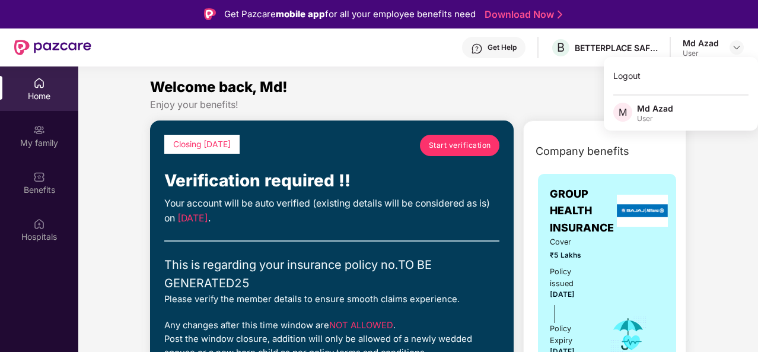
click at [660, 120] on div "User" at bounding box center [655, 118] width 36 height 9
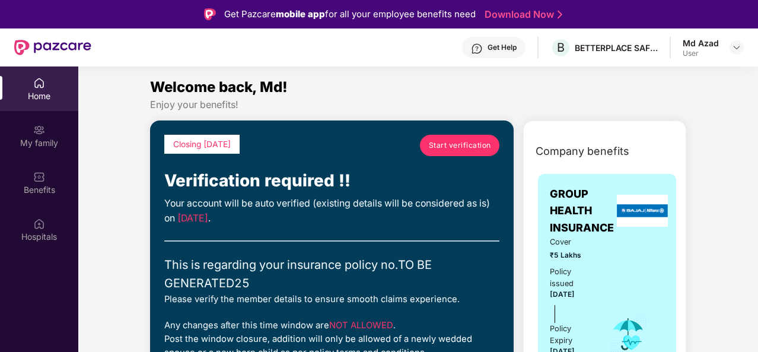
click at [726, 47] on div "Md Azad User" at bounding box center [713, 47] width 61 height 21
click at [731, 45] on div at bounding box center [737, 47] width 14 height 14
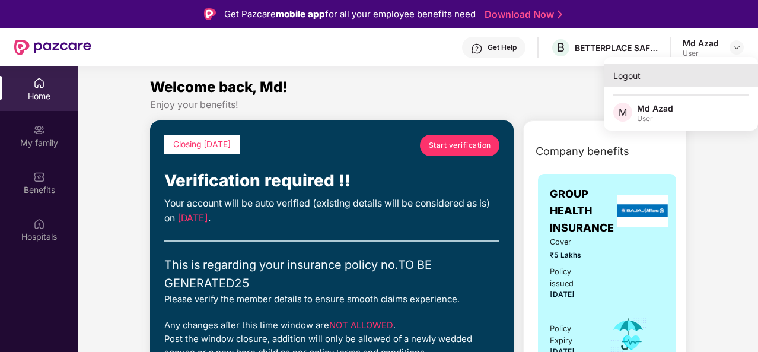
click at [661, 78] on div "Logout" at bounding box center [681, 75] width 154 height 23
